Goal: Find specific page/section: Find specific page/section

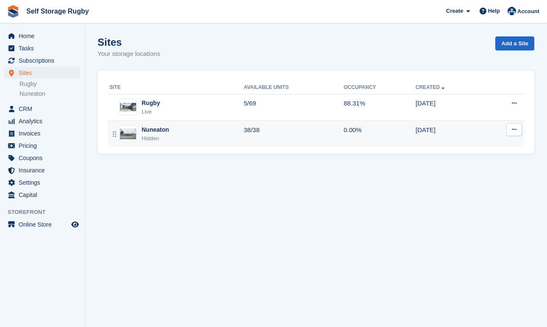
click at [155, 135] on div "Hidden" at bounding box center [156, 138] width 28 height 8
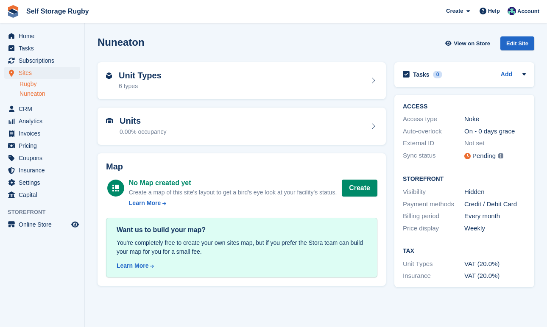
click at [36, 87] on link "Rugby" at bounding box center [50, 84] width 61 height 8
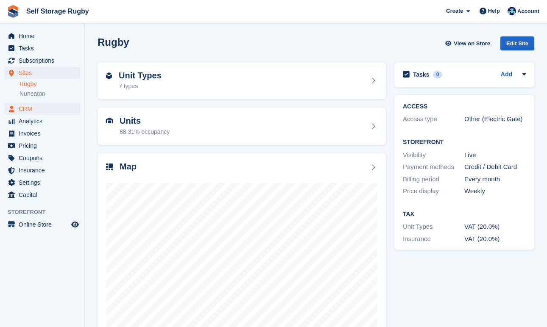
click at [28, 110] on span "CRM" at bounding box center [44, 109] width 51 height 12
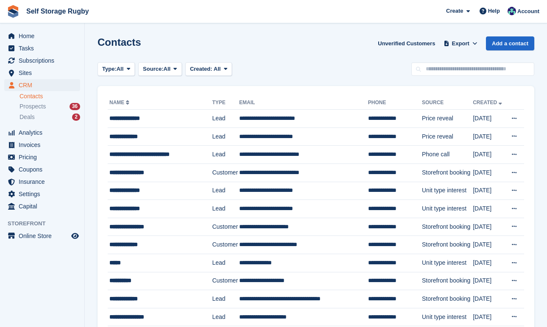
click at [130, 118] on div "**********" at bounding box center [158, 118] width 98 height 9
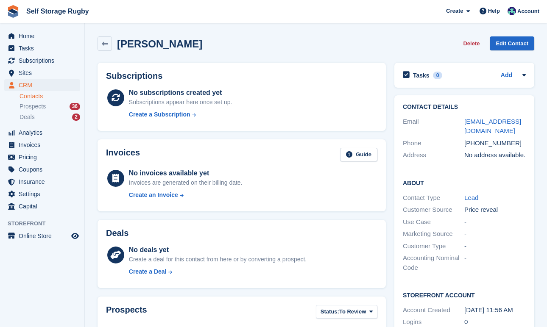
click at [91, 138] on section "Martin Douglas Delete Edit Contact Subscriptions No subscriptions created yet S…" at bounding box center [316, 270] width 462 height 540
click at [76, 235] on icon "Preview store" at bounding box center [75, 236] width 8 height 7
